Goal: Book appointment/travel/reservation

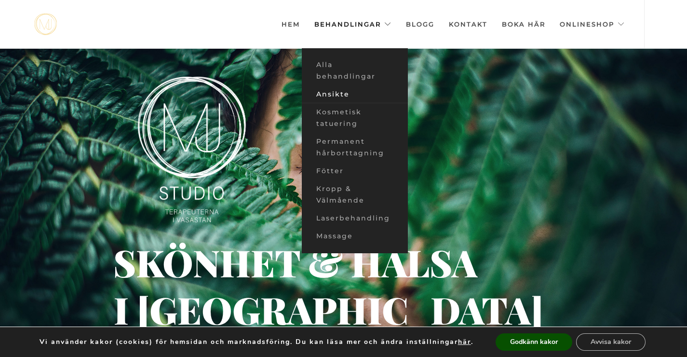
click at [349, 94] on link "Ansikte" at bounding box center [355, 94] width 106 height 18
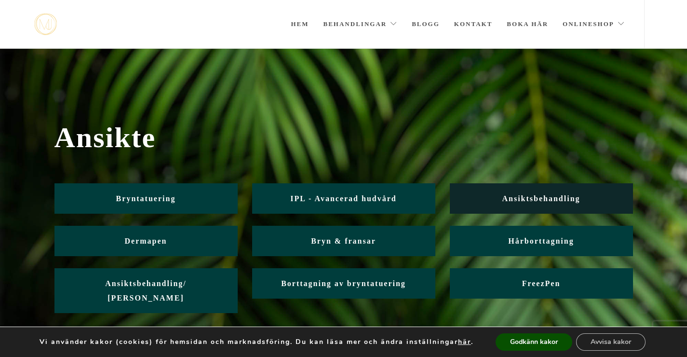
click at [561, 195] on span "Ansiktsbehandling" at bounding box center [541, 198] width 78 height 8
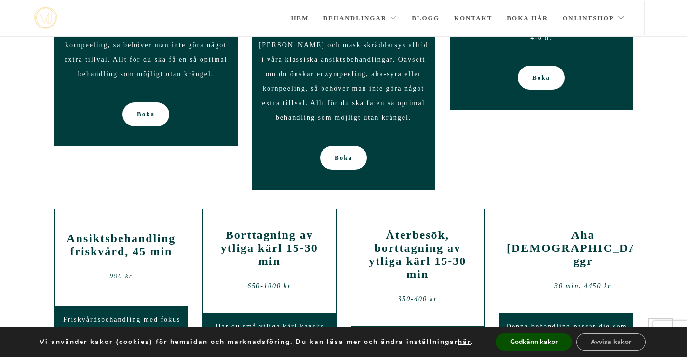
scroll to position [1003, 0]
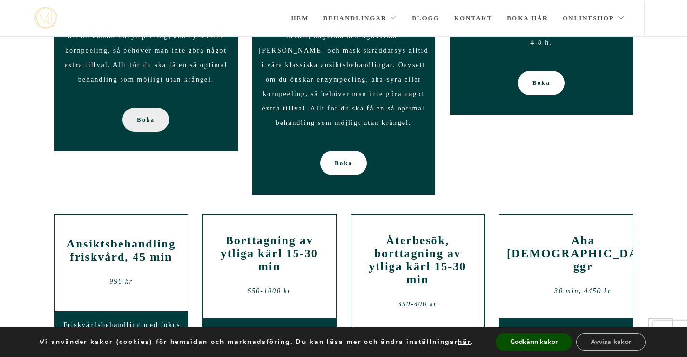
click at [140, 108] on span "Boka" at bounding box center [146, 120] width 18 height 24
